Goal: Entertainment & Leisure: Browse casually

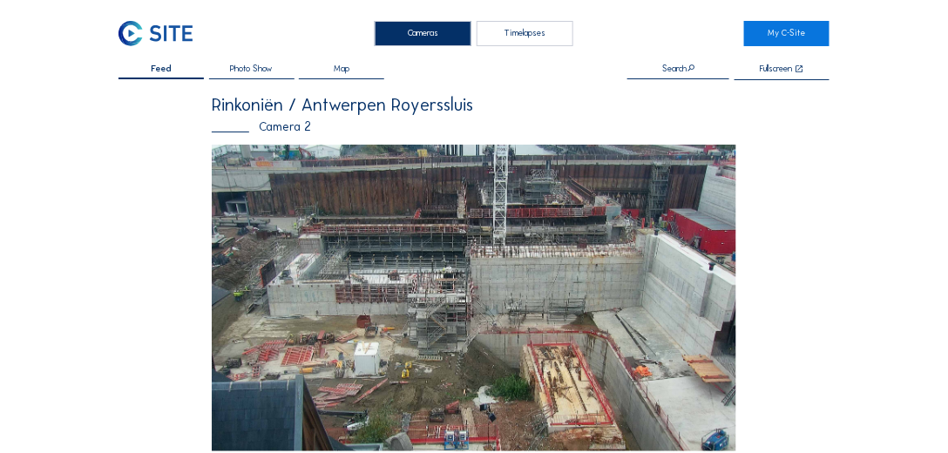
click at [139, 31] on img at bounding box center [155, 33] width 74 height 25
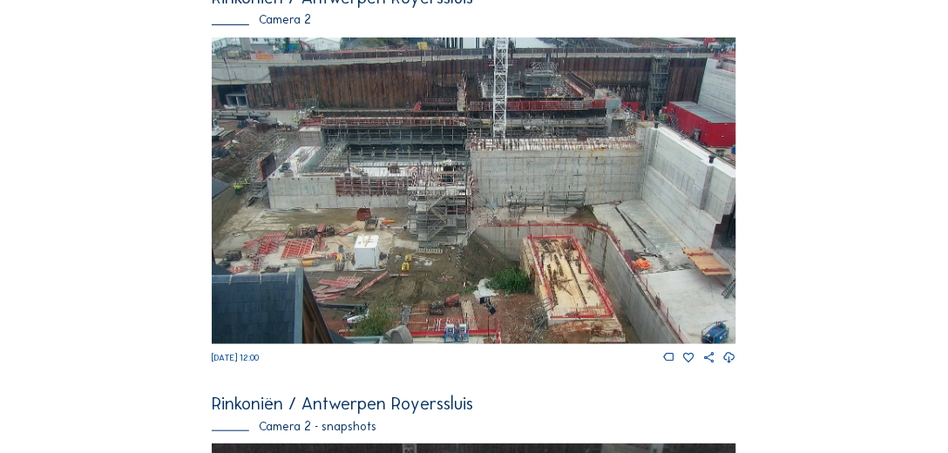
scroll to position [99, 0]
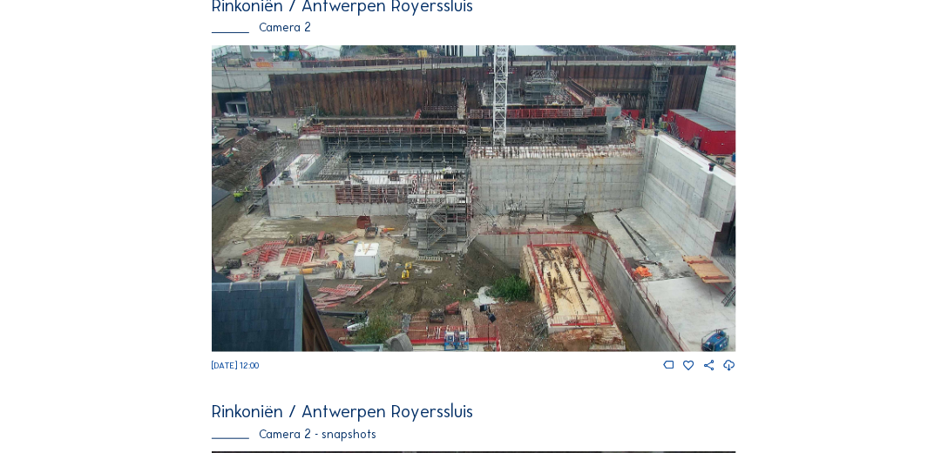
click at [476, 188] on img at bounding box center [474, 198] width 524 height 307
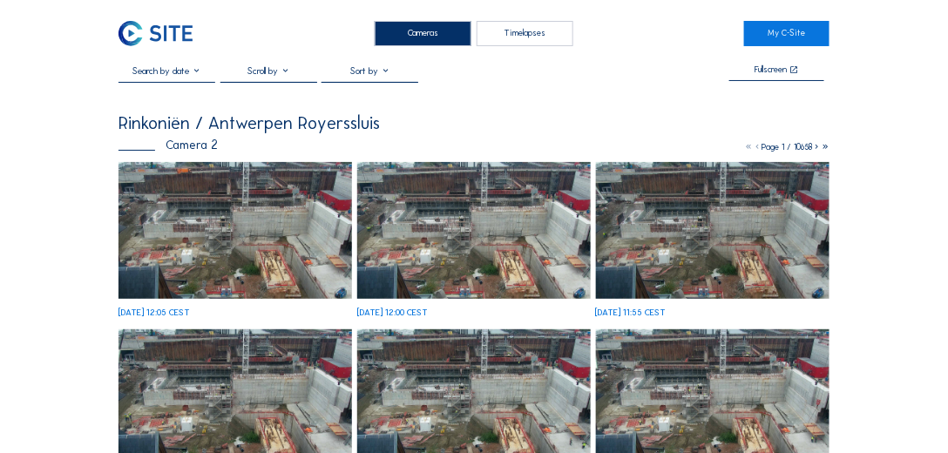
click at [298, 239] on img at bounding box center [234, 230] width 233 height 137
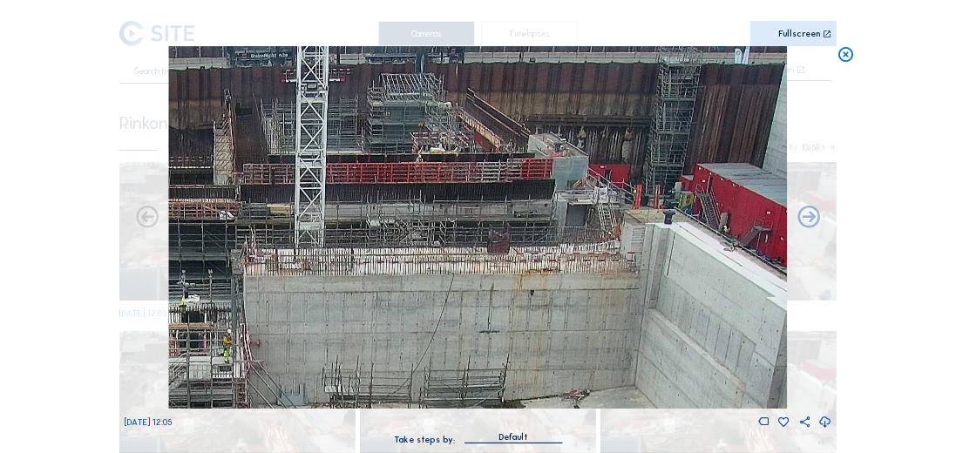
drag, startPoint x: 618, startPoint y: 160, endPoint x: 537, endPoint y: 206, distance: 92.1
click at [518, 197] on img at bounding box center [478, 227] width 618 height 362
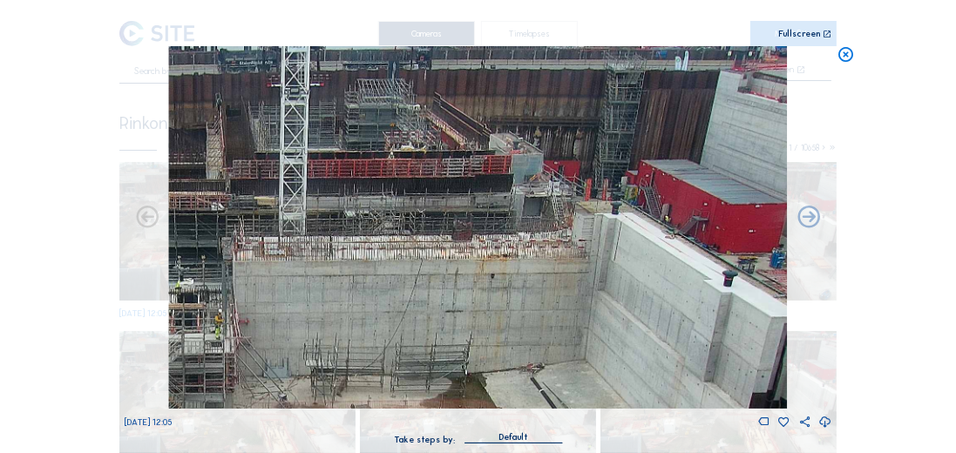
drag, startPoint x: 621, startPoint y: 244, endPoint x: 510, endPoint y: 233, distance: 112.1
click at [512, 233] on img at bounding box center [478, 227] width 618 height 362
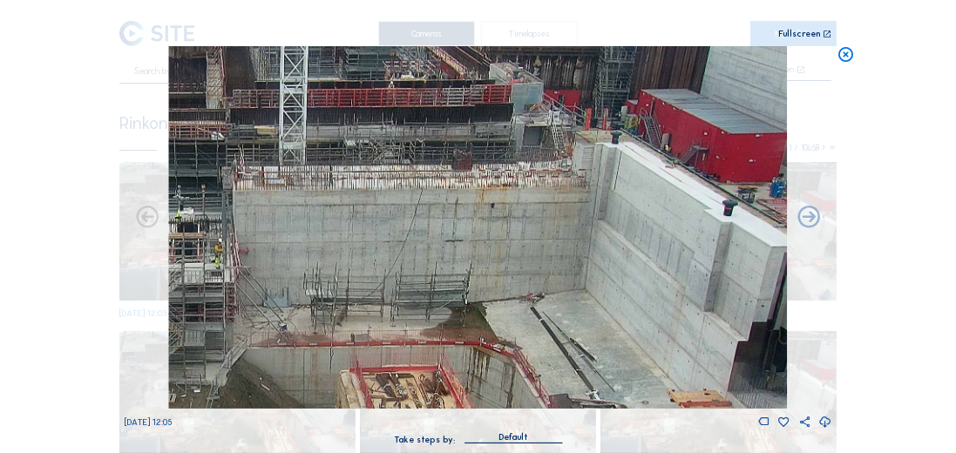
drag, startPoint x: 604, startPoint y: 252, endPoint x: 429, endPoint y: 193, distance: 184.0
click at [429, 193] on img at bounding box center [478, 227] width 618 height 362
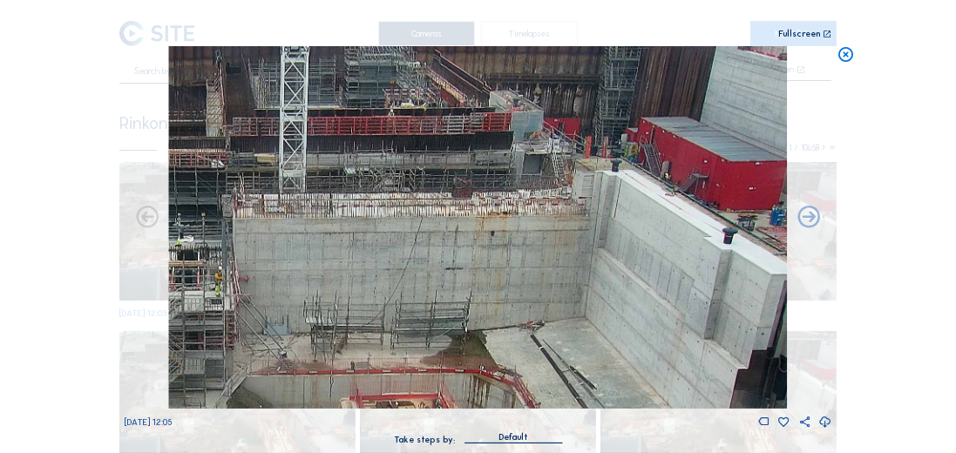
drag, startPoint x: 528, startPoint y: 243, endPoint x: 519, endPoint y: 275, distance: 33.4
click at [520, 274] on img at bounding box center [478, 227] width 618 height 362
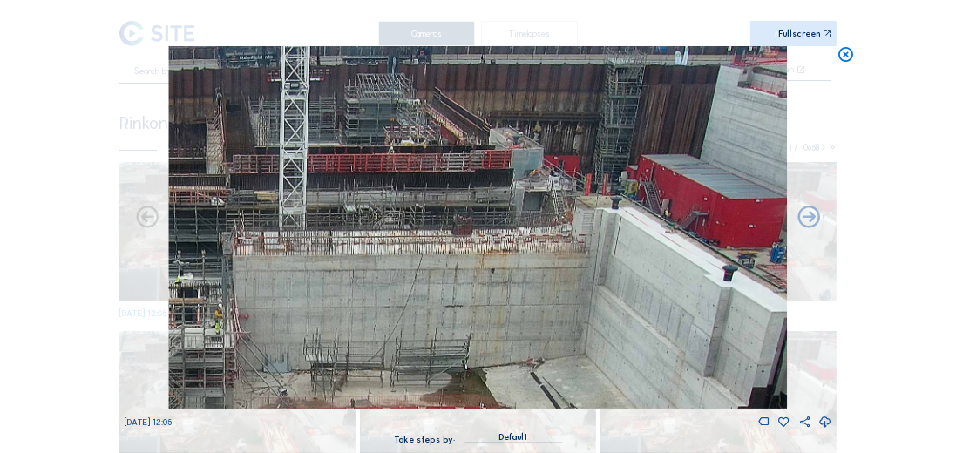
click at [538, 293] on img at bounding box center [478, 227] width 618 height 362
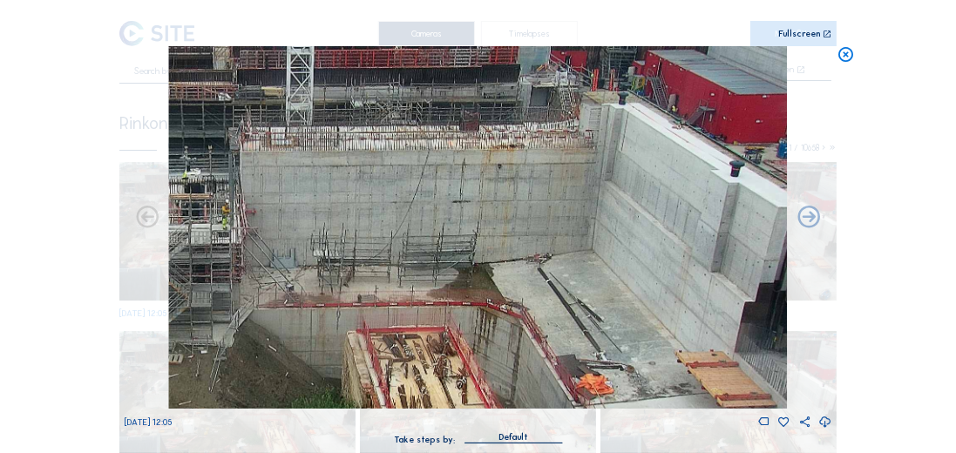
drag, startPoint x: 479, startPoint y: 311, endPoint x: 488, endPoint y: 118, distance: 192.7
click at [488, 118] on img at bounding box center [478, 227] width 618 height 362
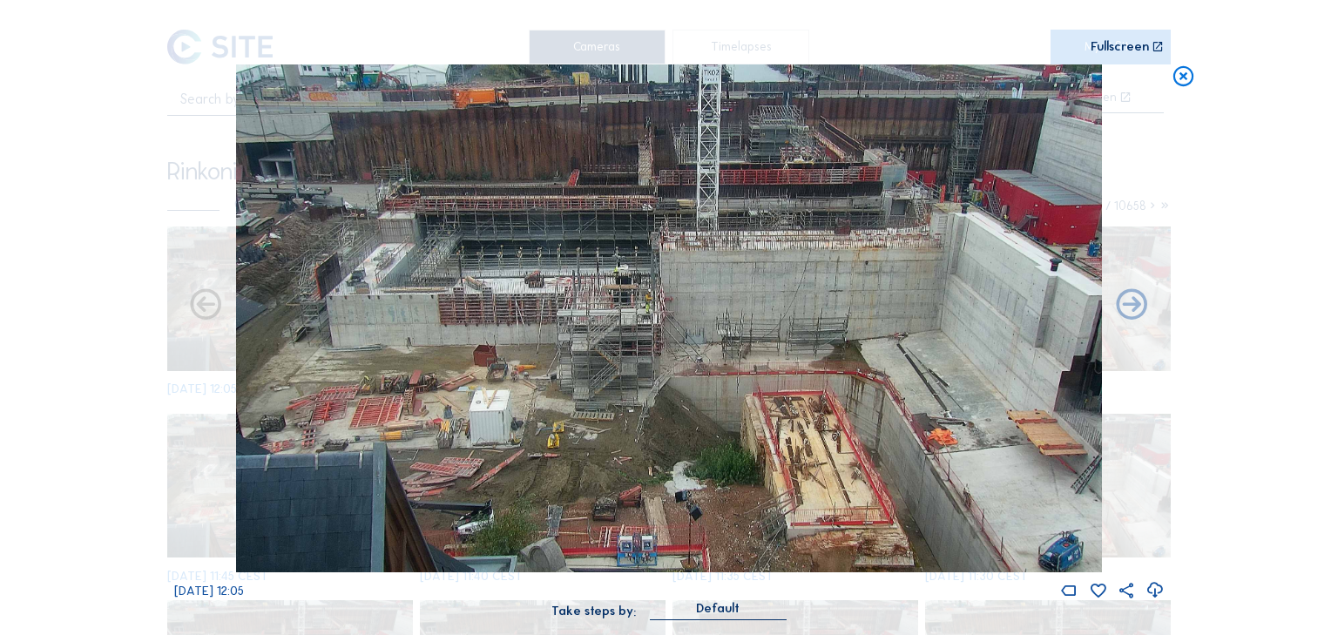
click at [947, 85] on icon at bounding box center [1183, 76] width 24 height 25
